Goal: Task Accomplishment & Management: Use online tool/utility

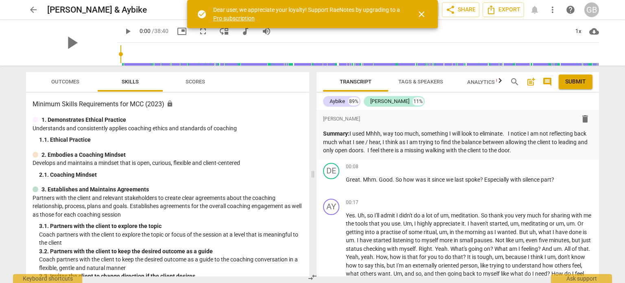
click at [477, 38] on div "play_arrow 0:00 / 38:40 picture_in_picture fullscreen move_down audiotrack volu…" at bounding box center [358, 31] width 482 height 23
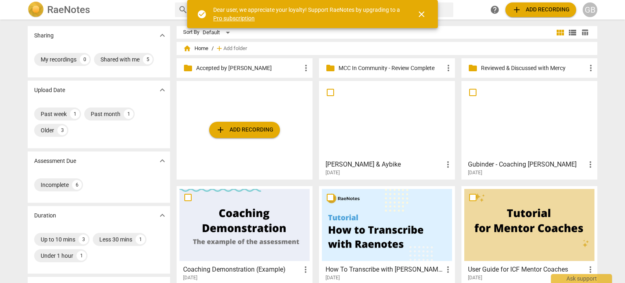
click at [592, 161] on span "more_vert" at bounding box center [590, 164] width 10 height 10
click at [596, 159] on li "Move" at bounding box center [599, 165] width 31 height 20
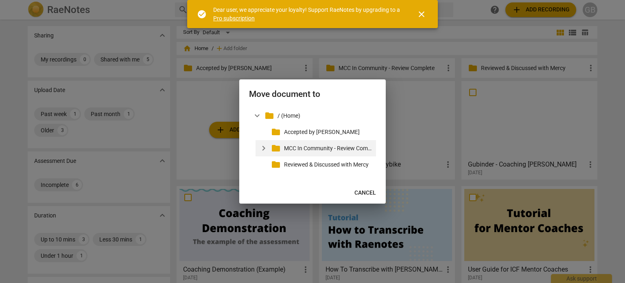
click at [333, 147] on p "MCC In Community - Review Complete" at bounding box center [328, 148] width 89 height 9
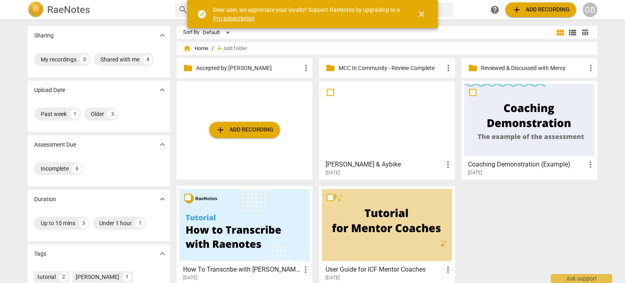
click at [392, 165] on h3 "[PERSON_NAME] & Aybike" at bounding box center [384, 164] width 118 height 10
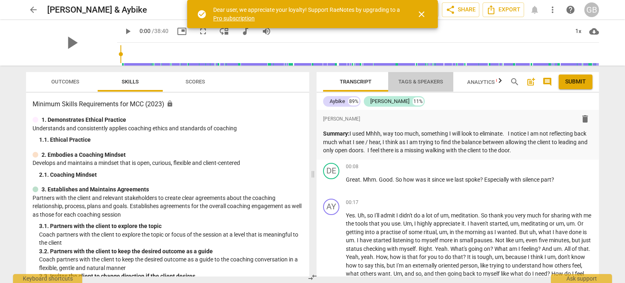
click at [413, 83] on span "Tags & Speakers" at bounding box center [420, 81] width 45 height 6
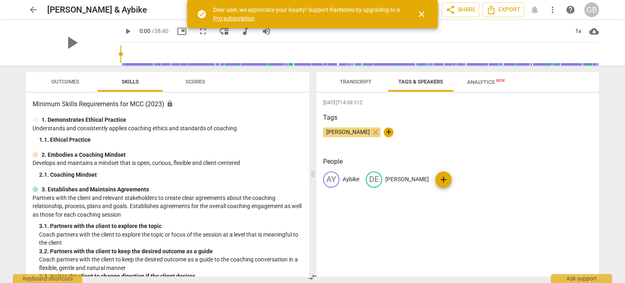
click at [369, 79] on span "Transcript" at bounding box center [356, 81] width 32 height 6
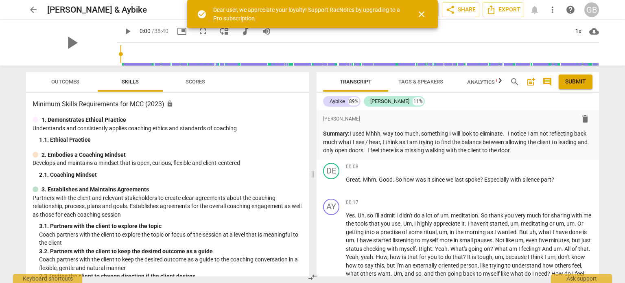
click at [478, 78] on span "Analytics New" at bounding box center [485, 82] width 57 height 12
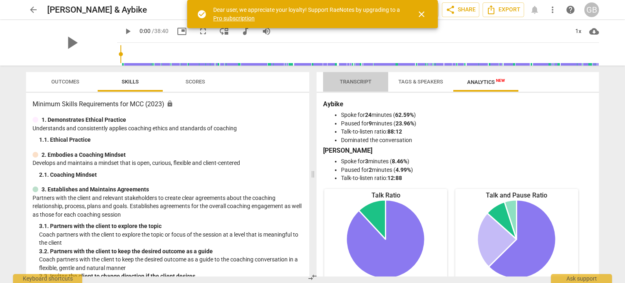
click at [360, 81] on span "Transcript" at bounding box center [356, 81] width 32 height 6
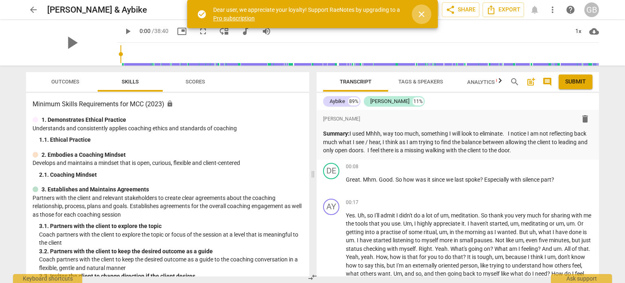
click at [426, 11] on span "close" at bounding box center [422, 14] width 20 height 10
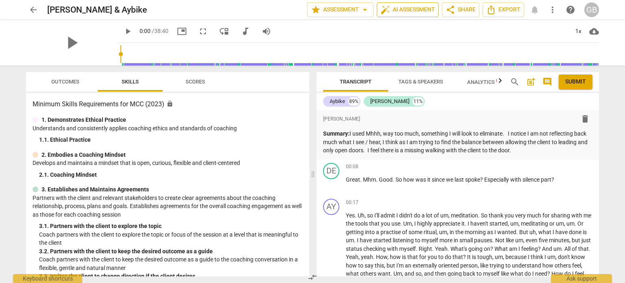
click at [419, 7] on span "auto_fix_high AI Assessment" at bounding box center [407, 10] width 54 height 10
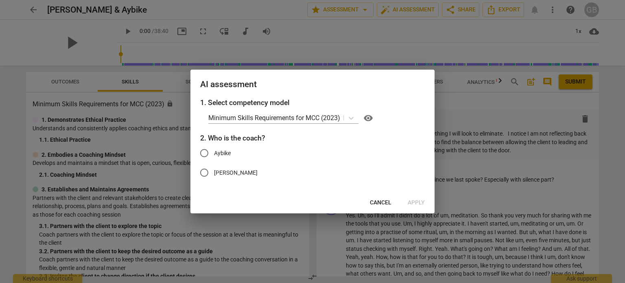
click at [226, 174] on span "[PERSON_NAME]" at bounding box center [236, 172] width 44 height 9
click at [214, 174] on input "[PERSON_NAME]" at bounding box center [204, 173] width 20 height 20
radio input "true"
click at [420, 203] on span "Apply" at bounding box center [415, 202] width 17 height 8
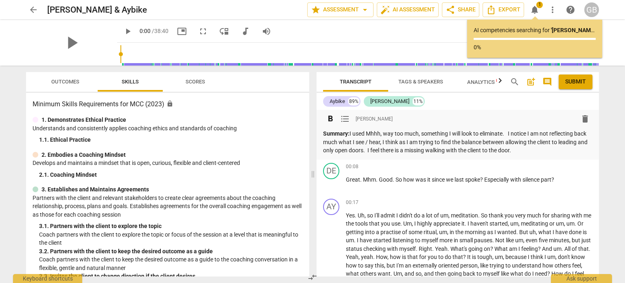
click at [473, 143] on p "Summary: I used Mhhh, way too much, something I will look to eliminate. I notic…" at bounding box center [457, 141] width 269 height 25
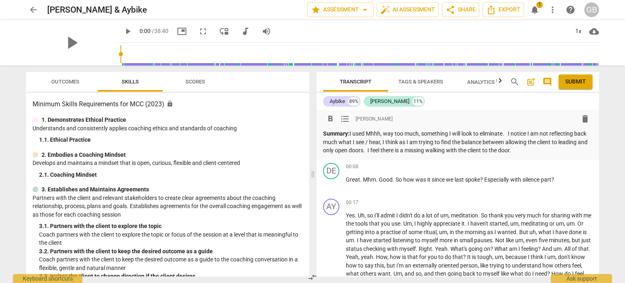
drag, startPoint x: 553, startPoint y: 151, endPoint x: 320, endPoint y: 129, distance: 233.7
click at [320, 129] on div "format_bold format_list_bulleted Debbie Brupbacher delete Summary: I used Mhhh,…" at bounding box center [457, 135] width 282 height 50
drag, startPoint x: 386, startPoint y: 140, endPoint x: 358, endPoint y: 137, distance: 28.2
click at [358, 137] on p "Summary: I used Mhhh, way too much, something I will look to eliminate. I notic…" at bounding box center [457, 141] width 269 height 25
click at [340, 135] on strong "Summary:" at bounding box center [336, 133] width 26 height 7
